Goal: Task Accomplishment & Management: Manage account settings

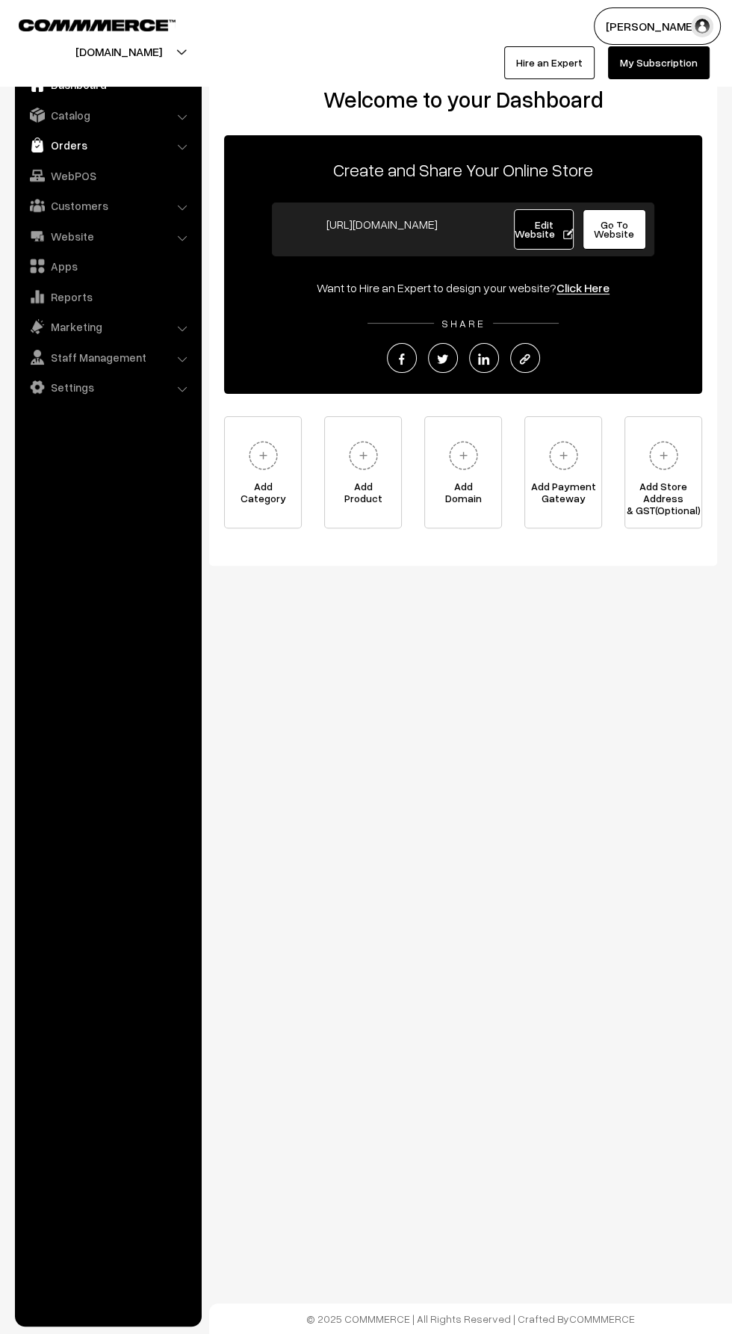
click at [57, 143] on link "Orders" at bounding box center [108, 145] width 178 height 27
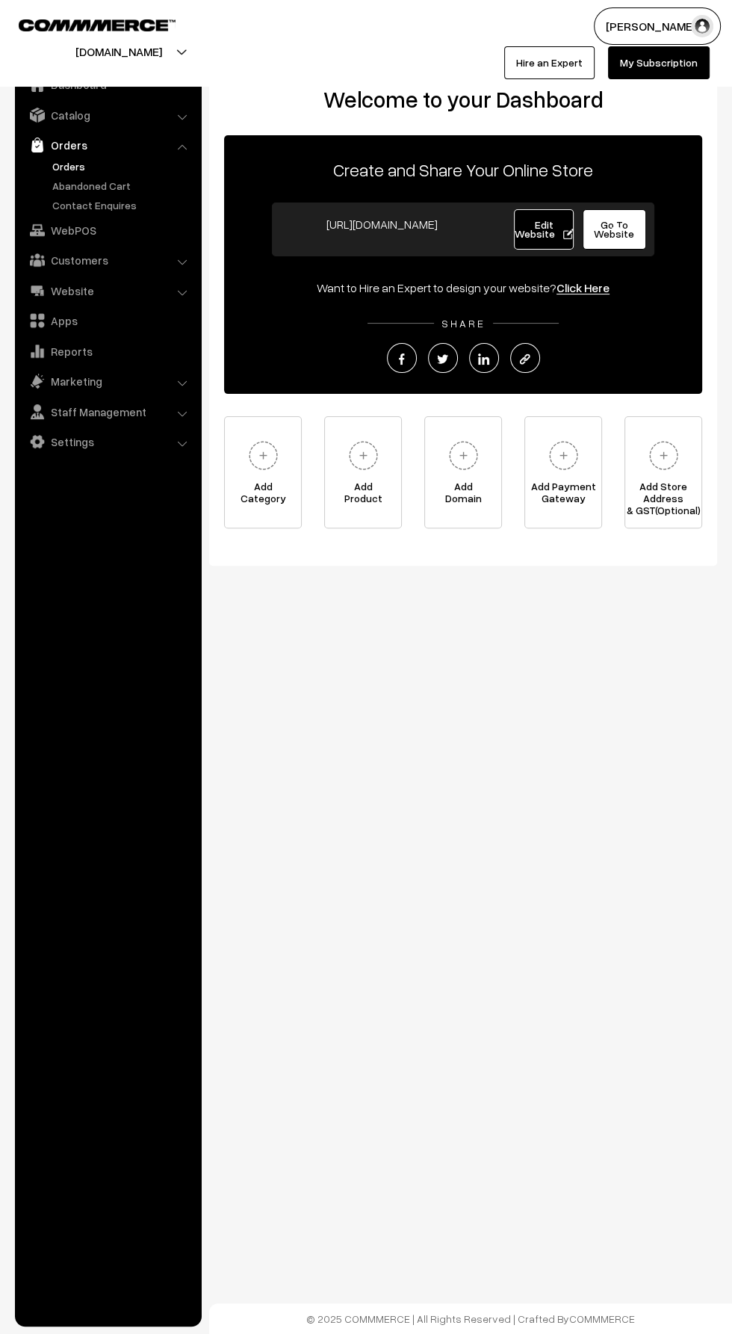
click at [56, 172] on link "Orders" at bounding box center [123, 166] width 148 height 16
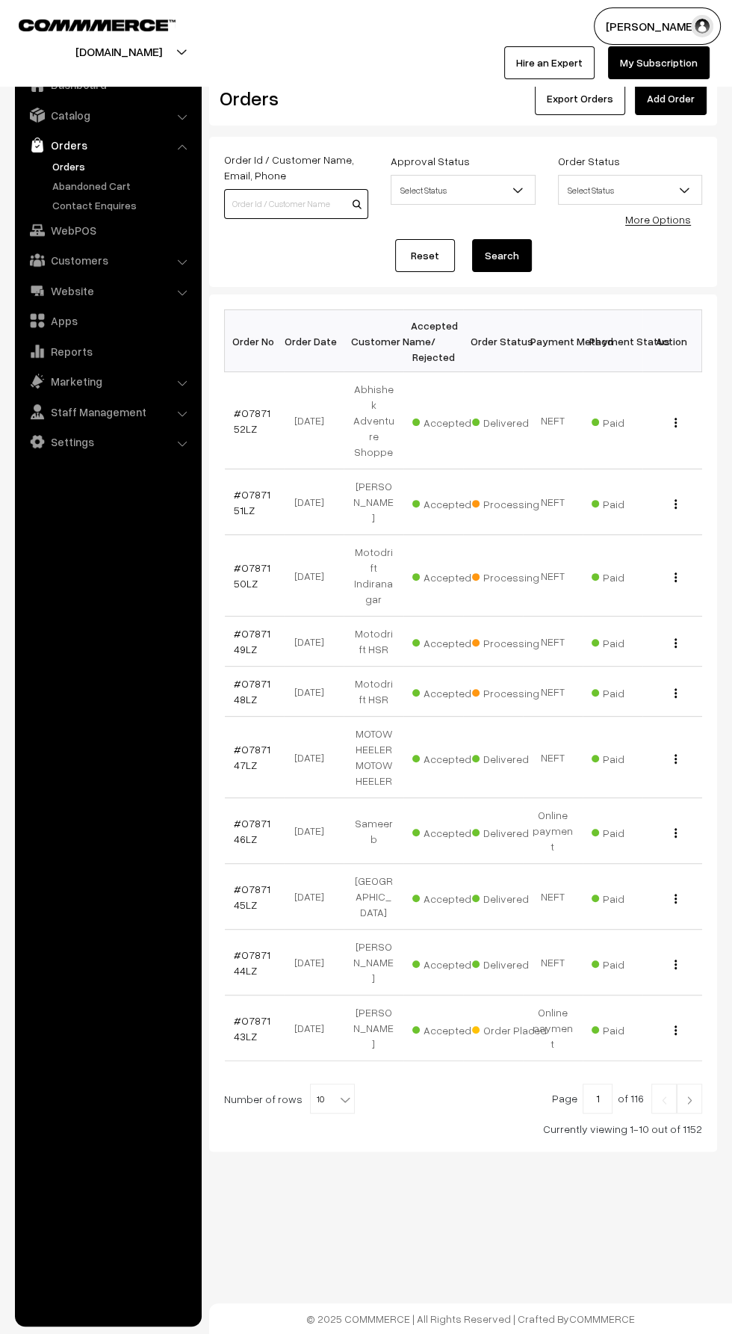
click at [290, 203] on input at bounding box center [296, 204] width 144 height 30
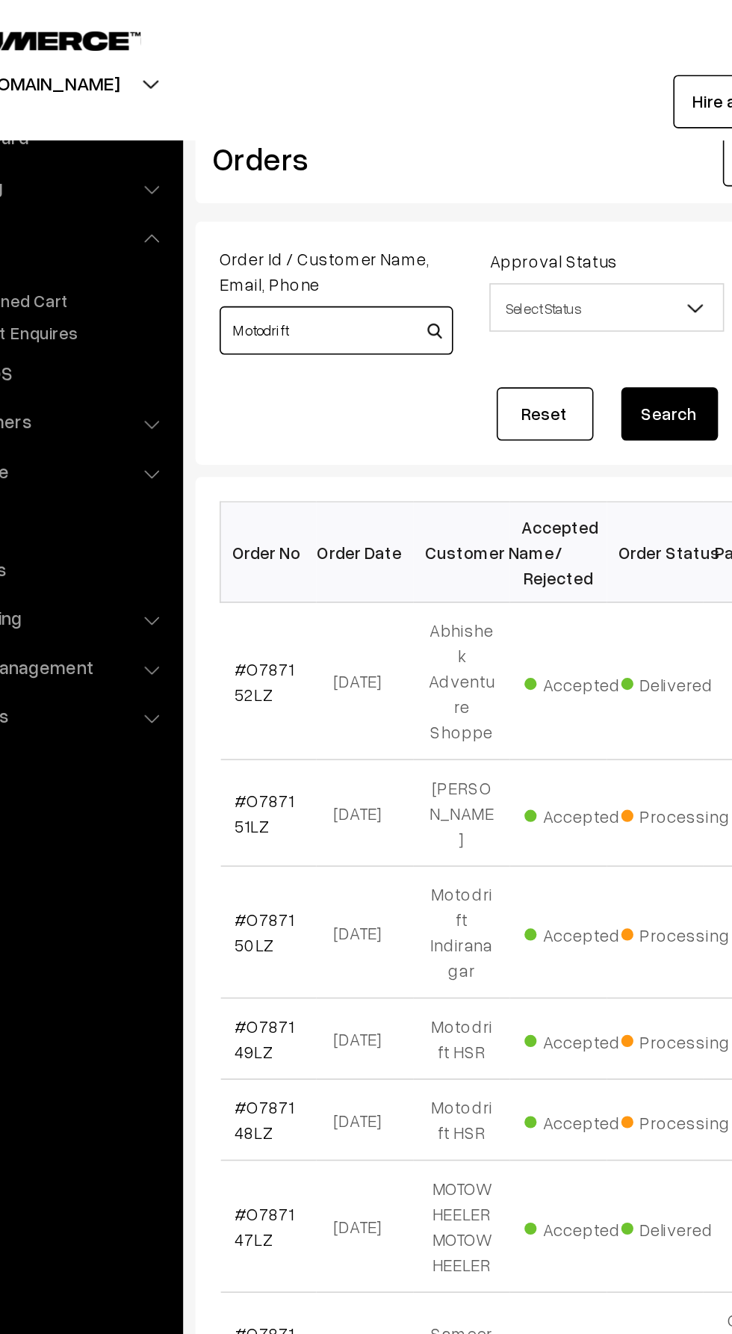
type input "Motodrift"
click at [513, 267] on button "Search" at bounding box center [502, 255] width 60 height 33
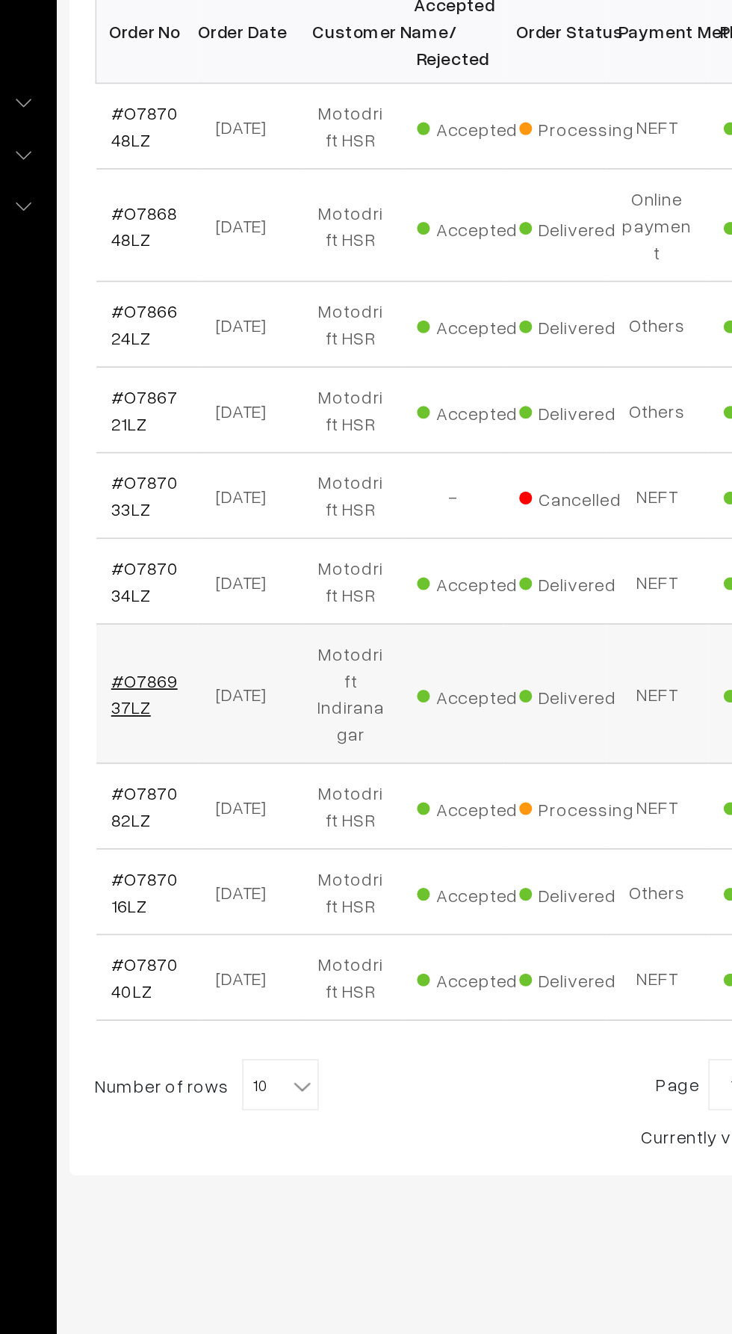
click at [247, 714] on link "#O786937LZ" at bounding box center [253, 728] width 39 height 28
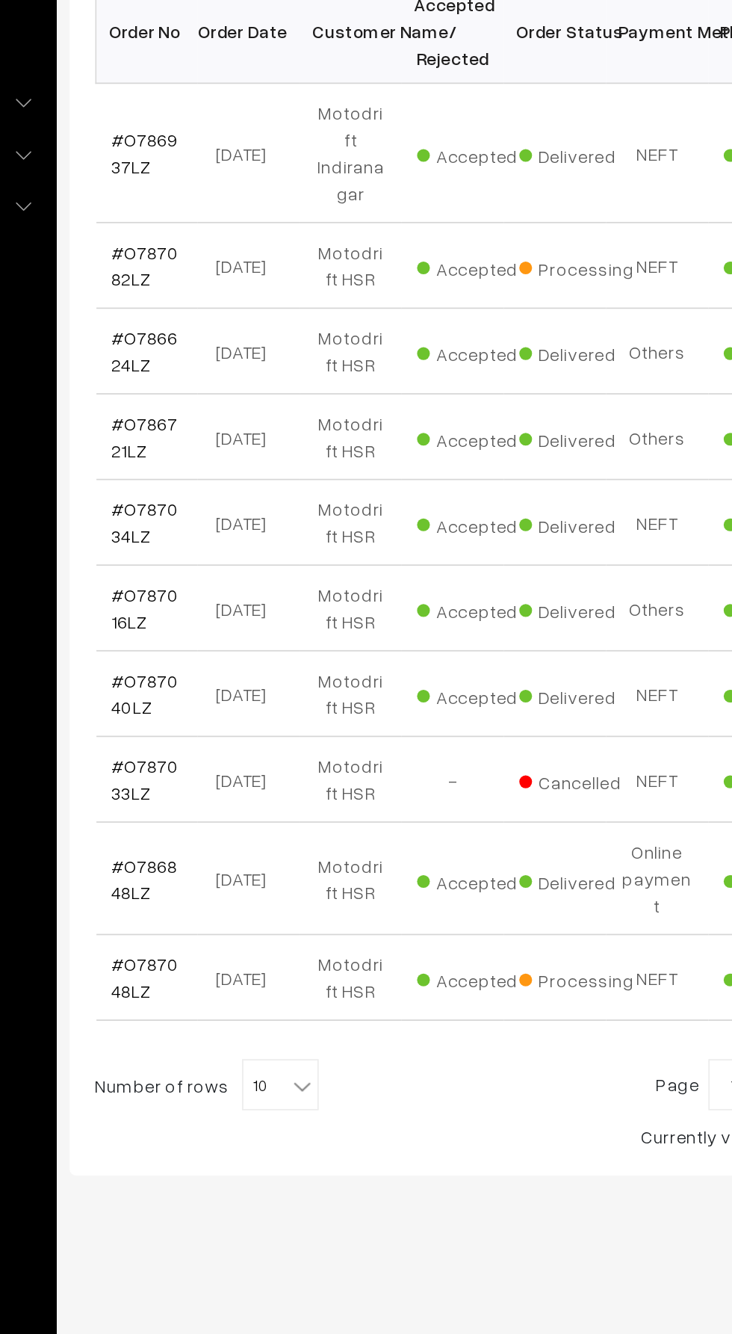
click at [327, 943] on span "10" at bounding box center [332, 958] width 43 height 30
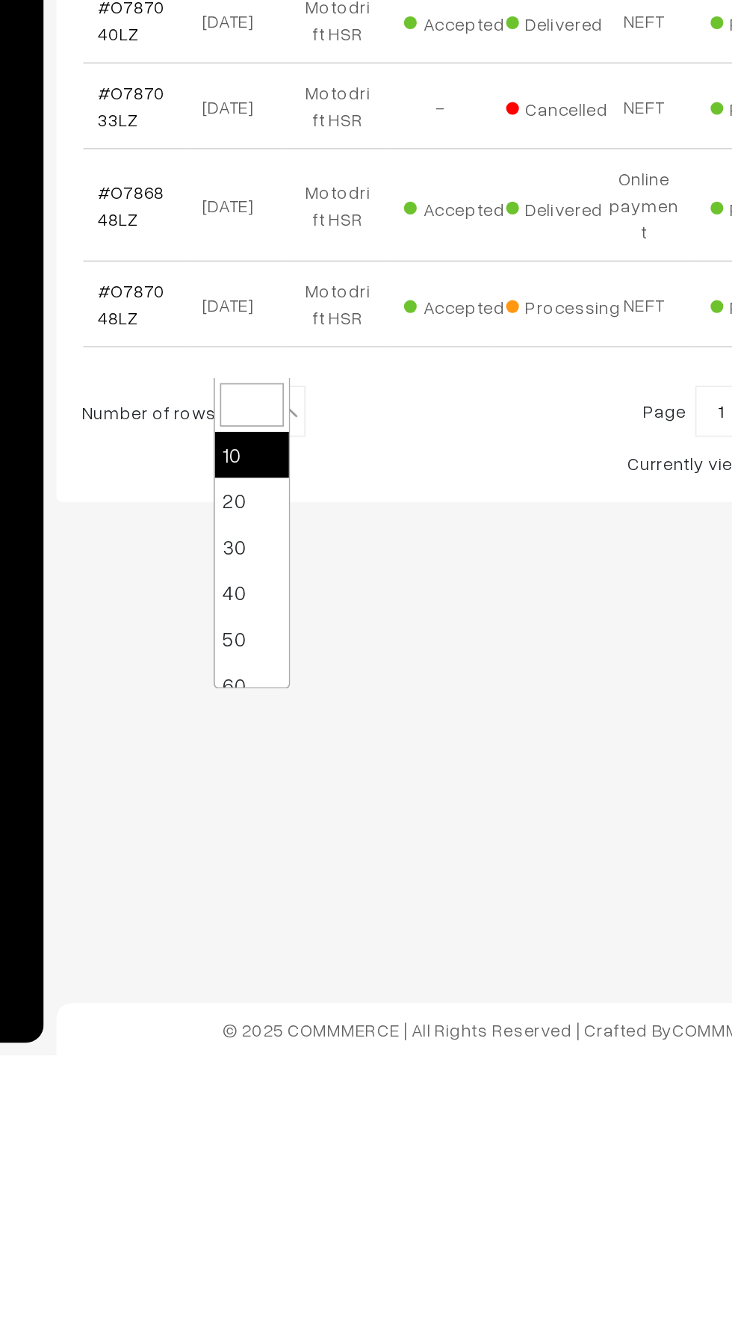
select select "50"
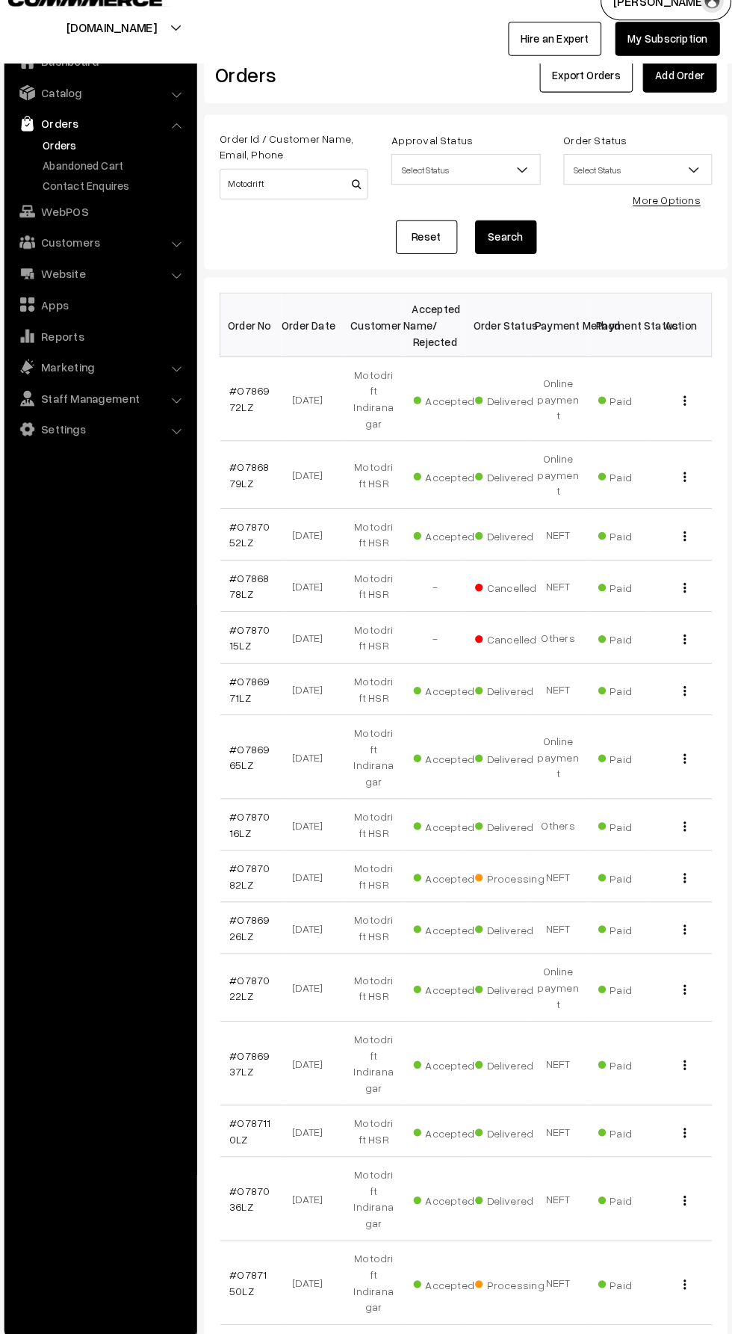
click at [607, 188] on span "Select Status" at bounding box center [630, 190] width 143 height 26
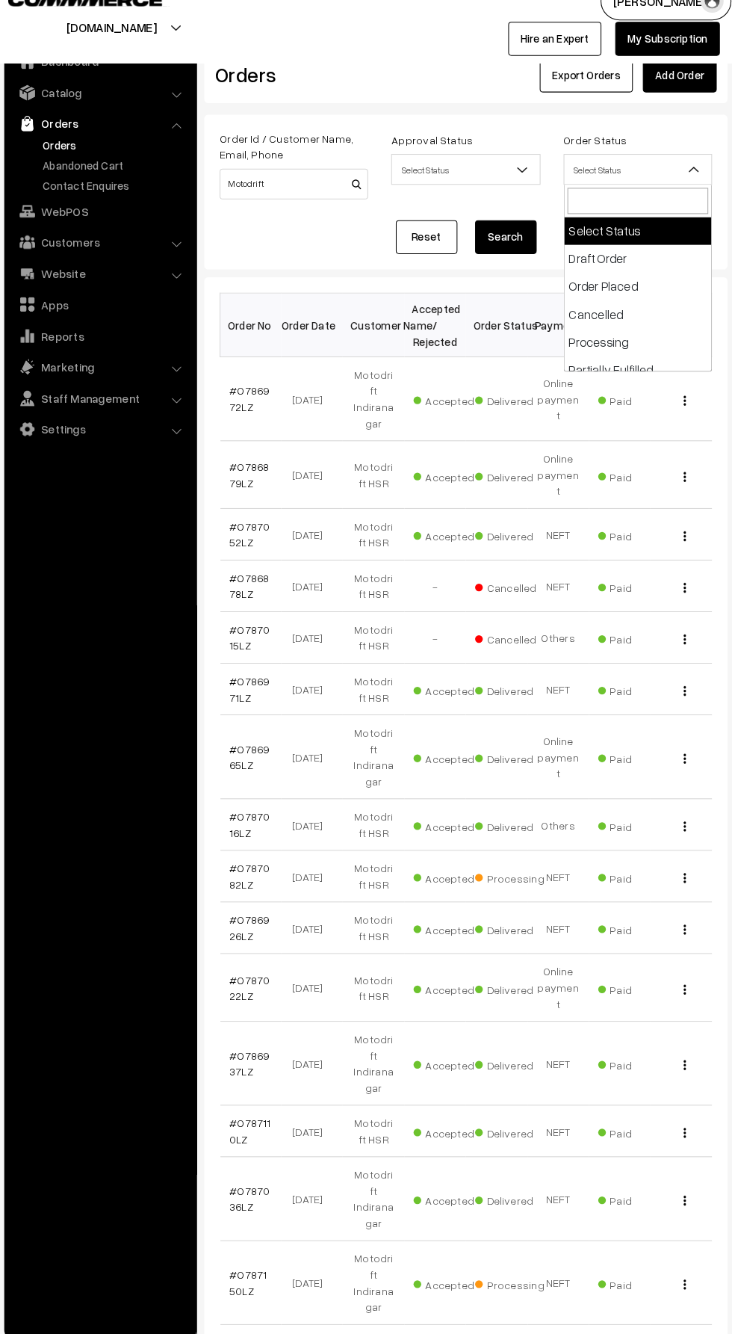
select select "5"
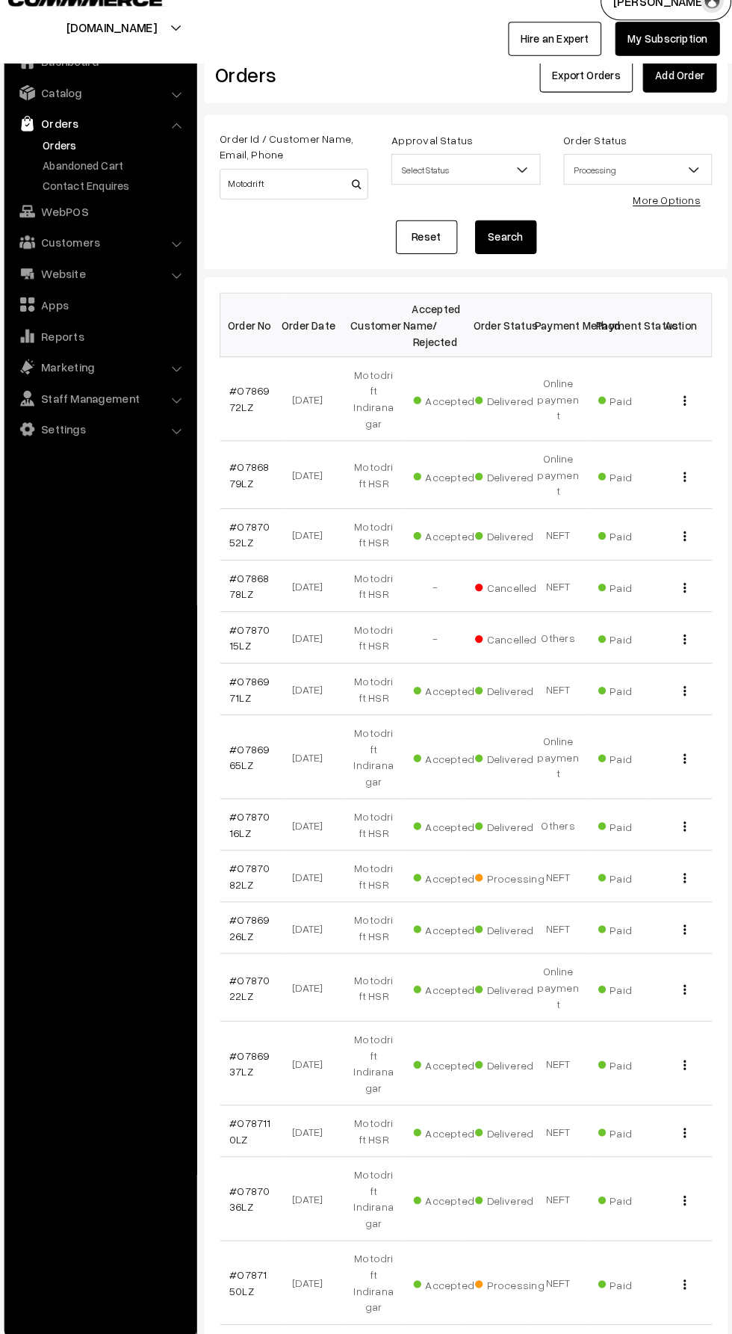
click at [507, 268] on button "Search" at bounding box center [502, 255] width 60 height 33
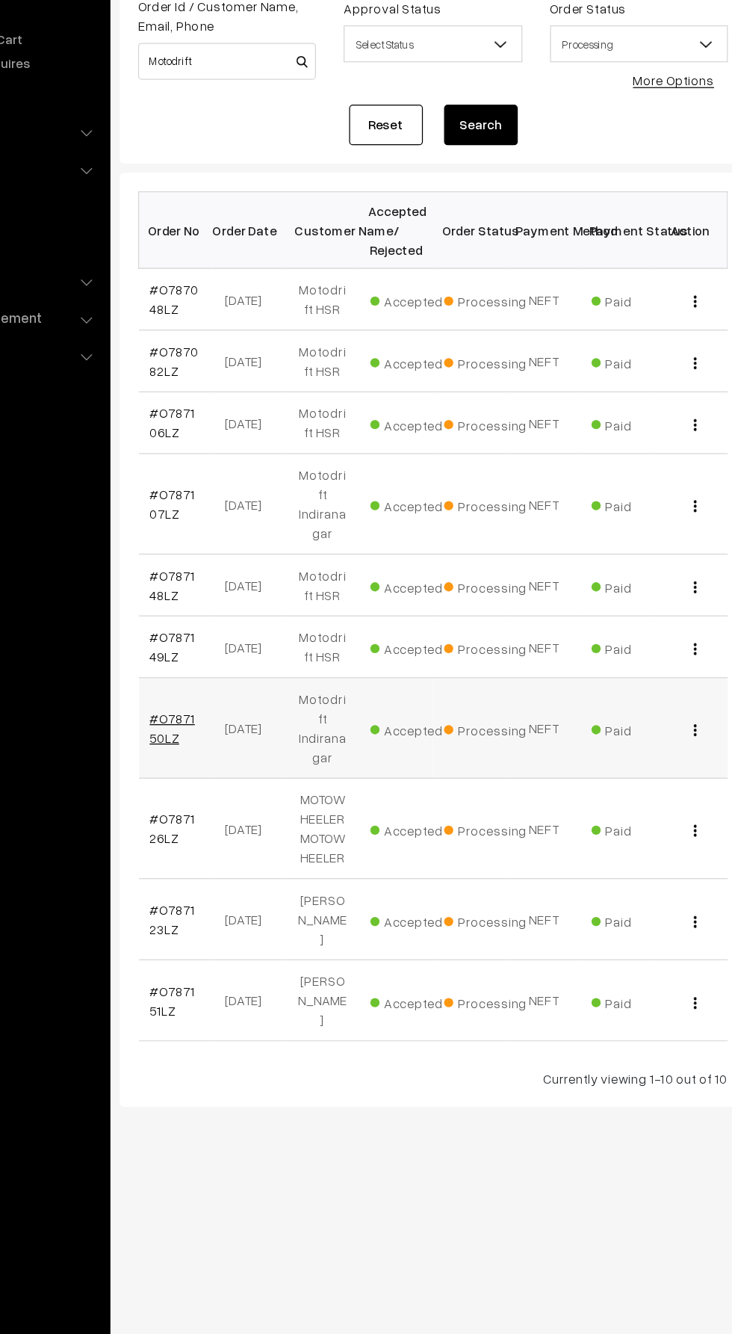
click at [270, 730] on link "#O787150LZ" at bounding box center [252, 744] width 37 height 28
click at [240, 489] on link "#O787106LZ" at bounding box center [252, 497] width 37 height 28
click at [261, 549] on link "#O787107LZ" at bounding box center [252, 563] width 37 height 28
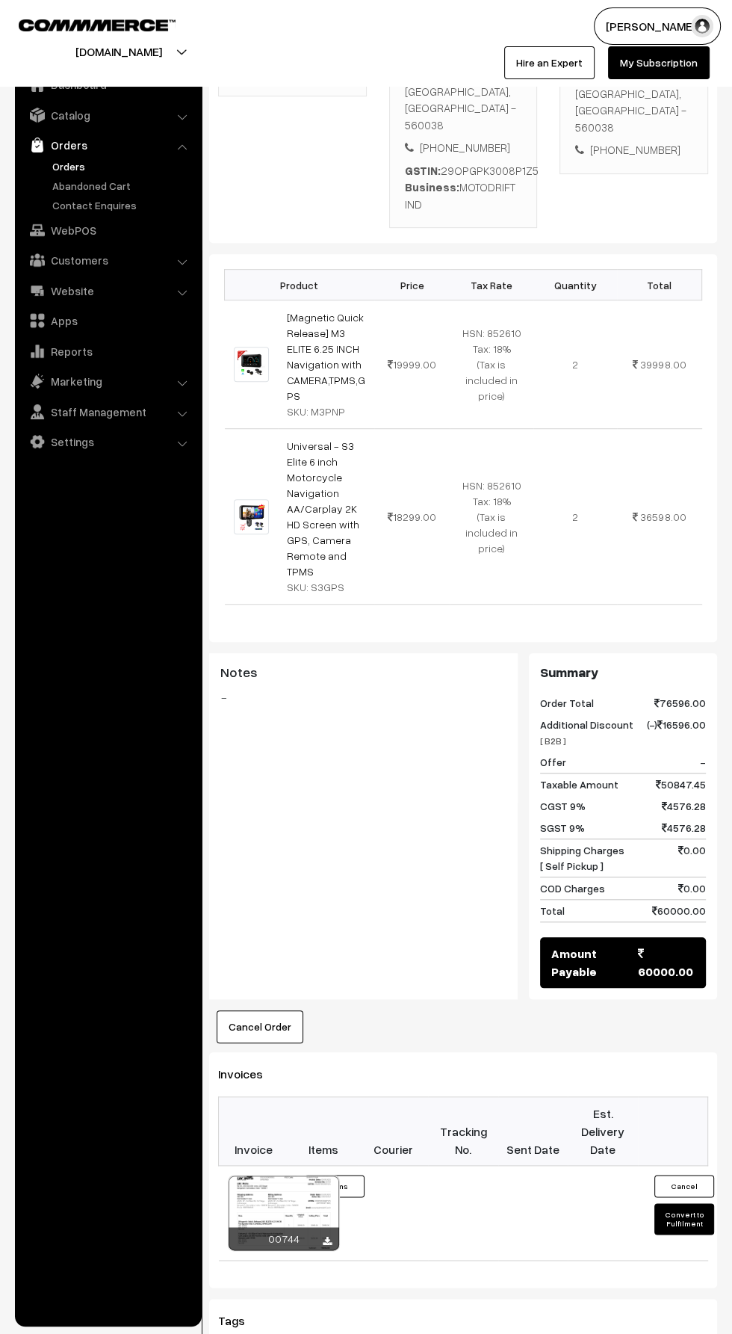
scroll to position [398, 0]
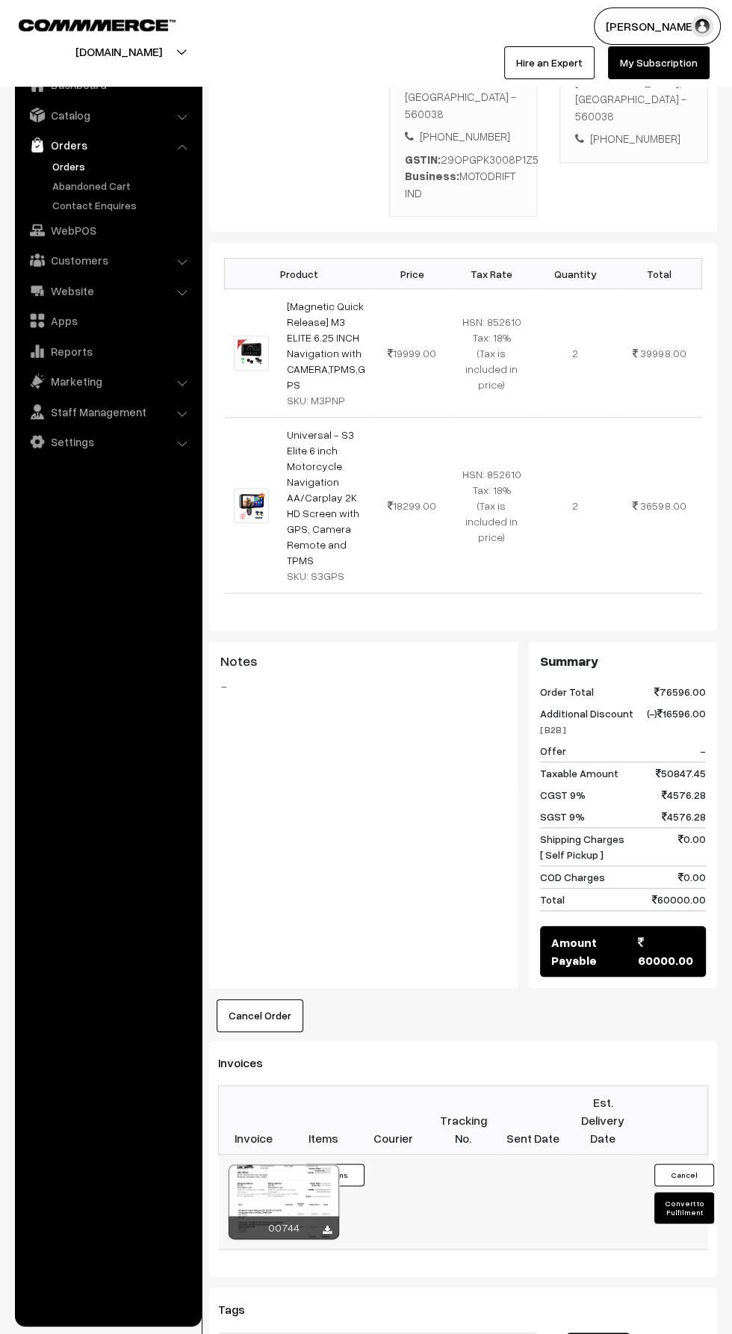
click at [324, 1226] on icon at bounding box center [327, 1231] width 9 height 10
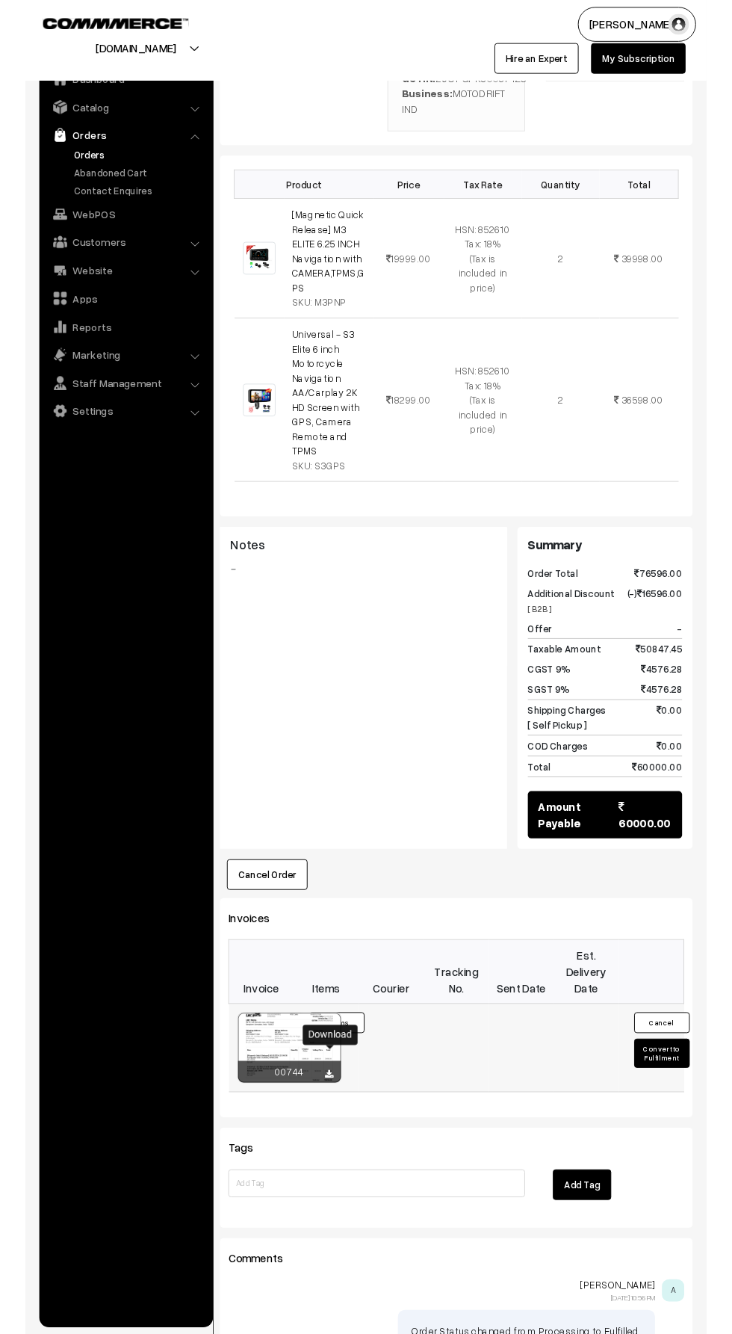
scroll to position [498, 0]
